Goal: Navigation & Orientation: Find specific page/section

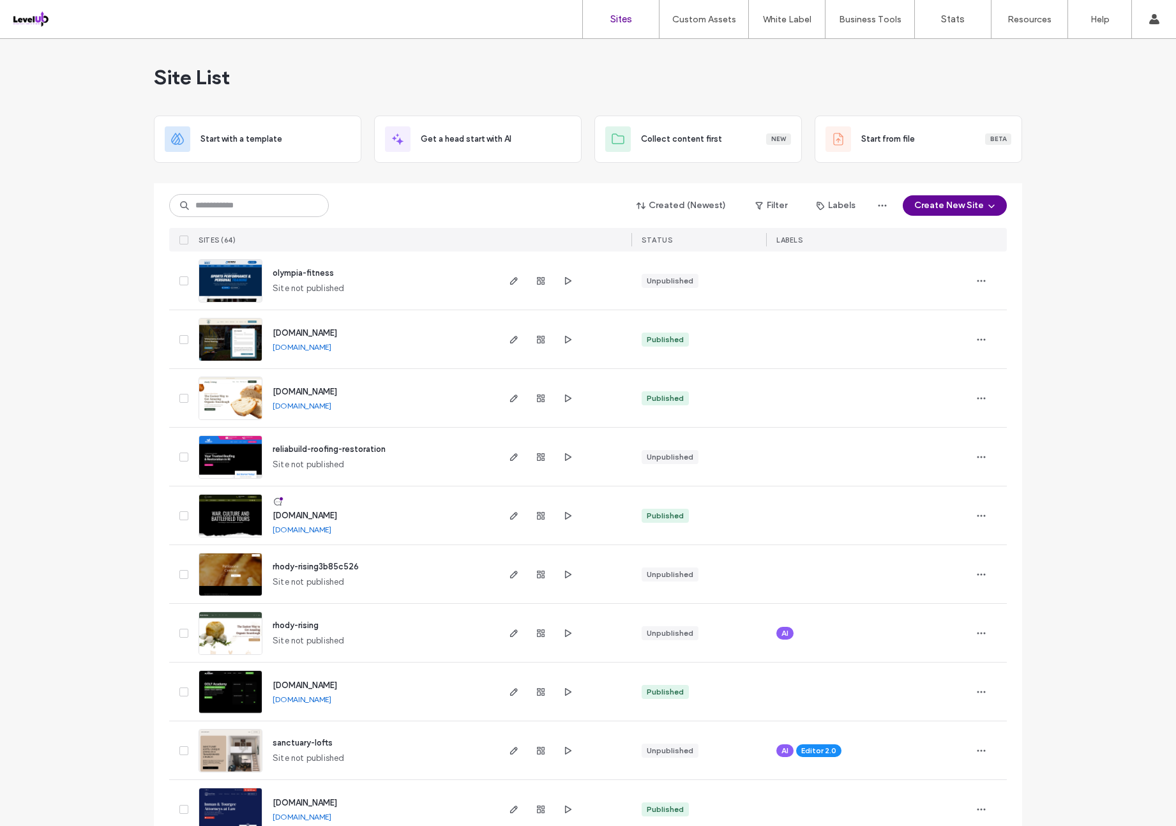
drag, startPoint x: 359, startPoint y: 237, endPoint x: 584, endPoint y: 307, distance: 235.5
click at [360, 237] on div "SITES (64)" at bounding box center [345, 240] width 303 height 24
click at [567, 285] on span "button" at bounding box center [567, 280] width 15 height 15
